Goal: Find specific page/section: Find specific page/section

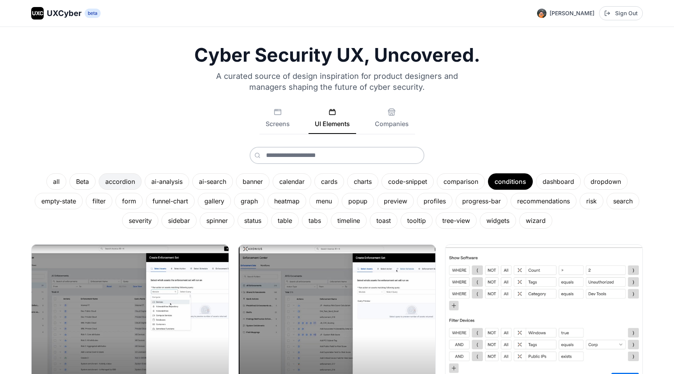
click at [121, 183] on div "accordion" at bounding box center [120, 181] width 43 height 16
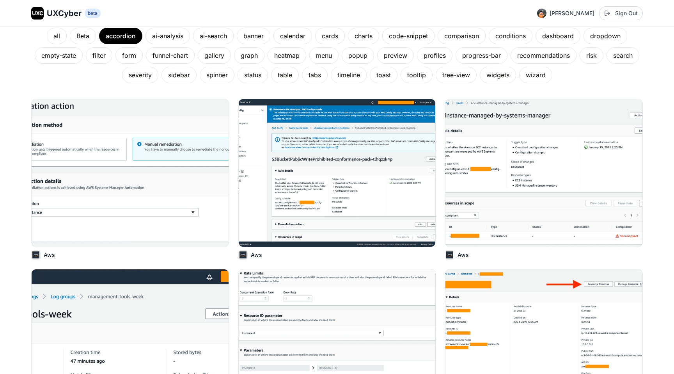
scroll to position [141, 0]
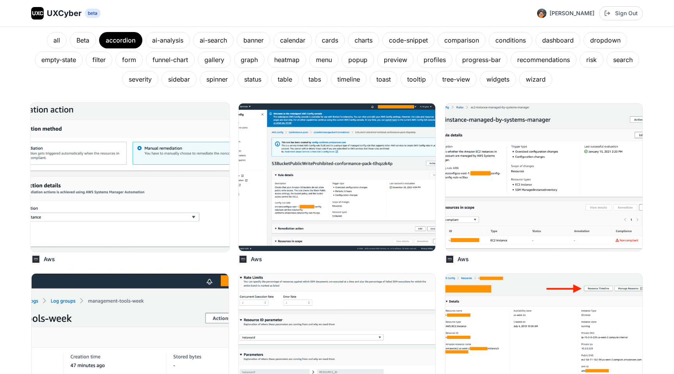
click at [164, 213] on img at bounding box center [129, 177] width 199 height 149
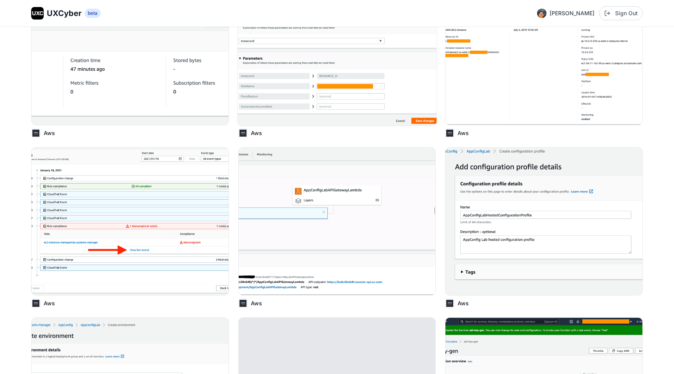
scroll to position [436, 0]
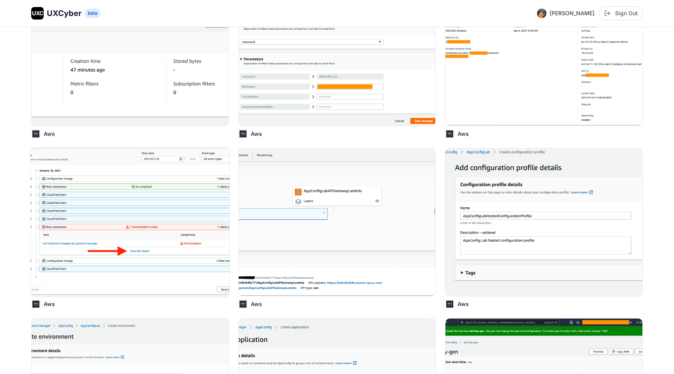
click at [169, 215] on img at bounding box center [129, 221] width 199 height 149
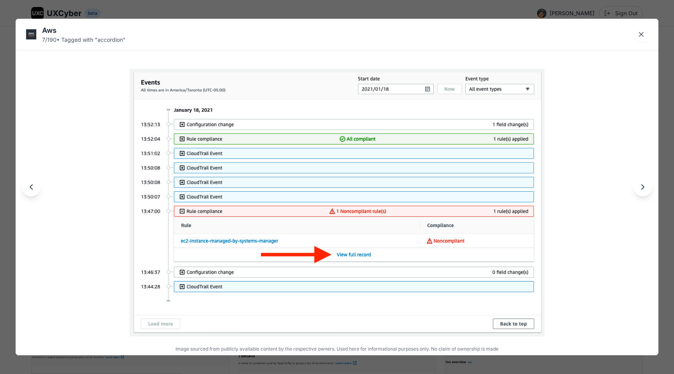
click at [199, 181] on img at bounding box center [336, 203] width 415 height 268
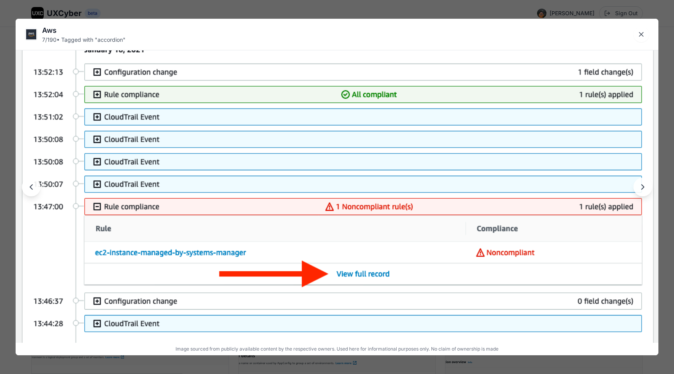
click at [199, 181] on img at bounding box center [337, 193] width 643 height 415
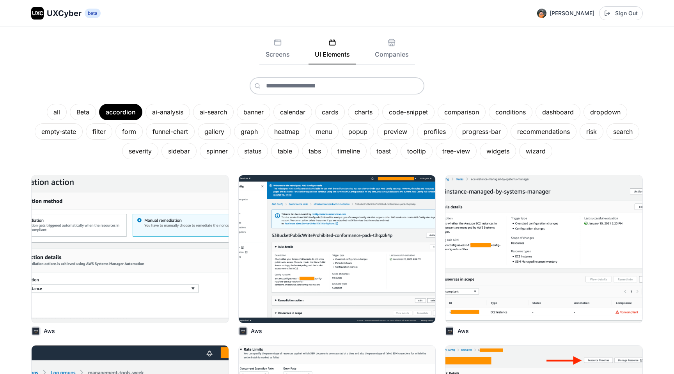
scroll to position [0, 0]
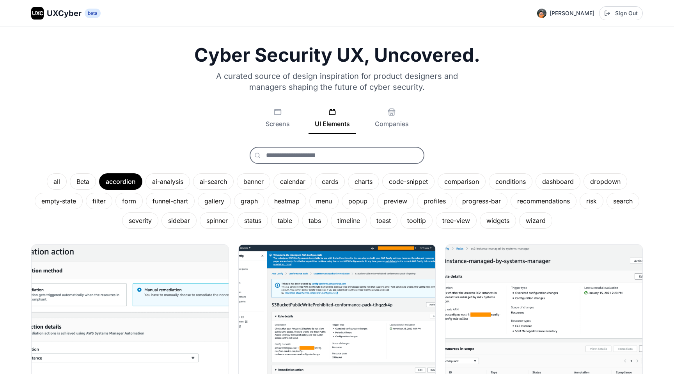
click at [345, 153] on input "text" at bounding box center [337, 155] width 175 height 17
type input "*"
type input "****"
click at [289, 176] on button "cards" at bounding box center [337, 174] width 174 height 16
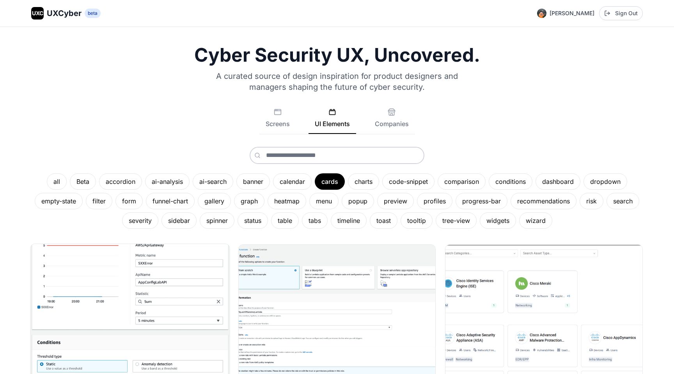
click at [121, 275] on img at bounding box center [129, 318] width 199 height 149
